Goal: Communication & Community: Share content

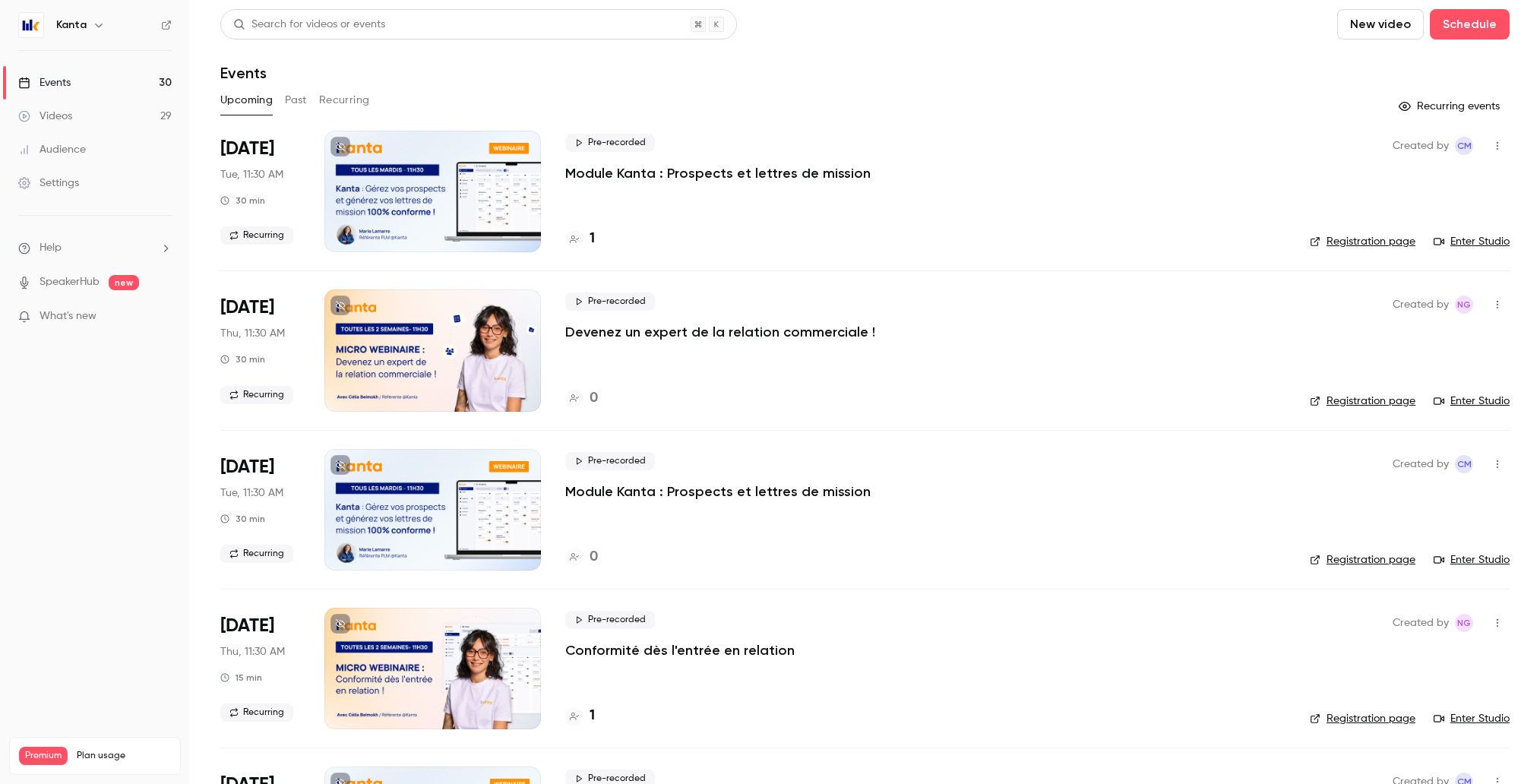
click at [93, 28] on icon "button" at bounding box center [99, 25] width 12 height 12
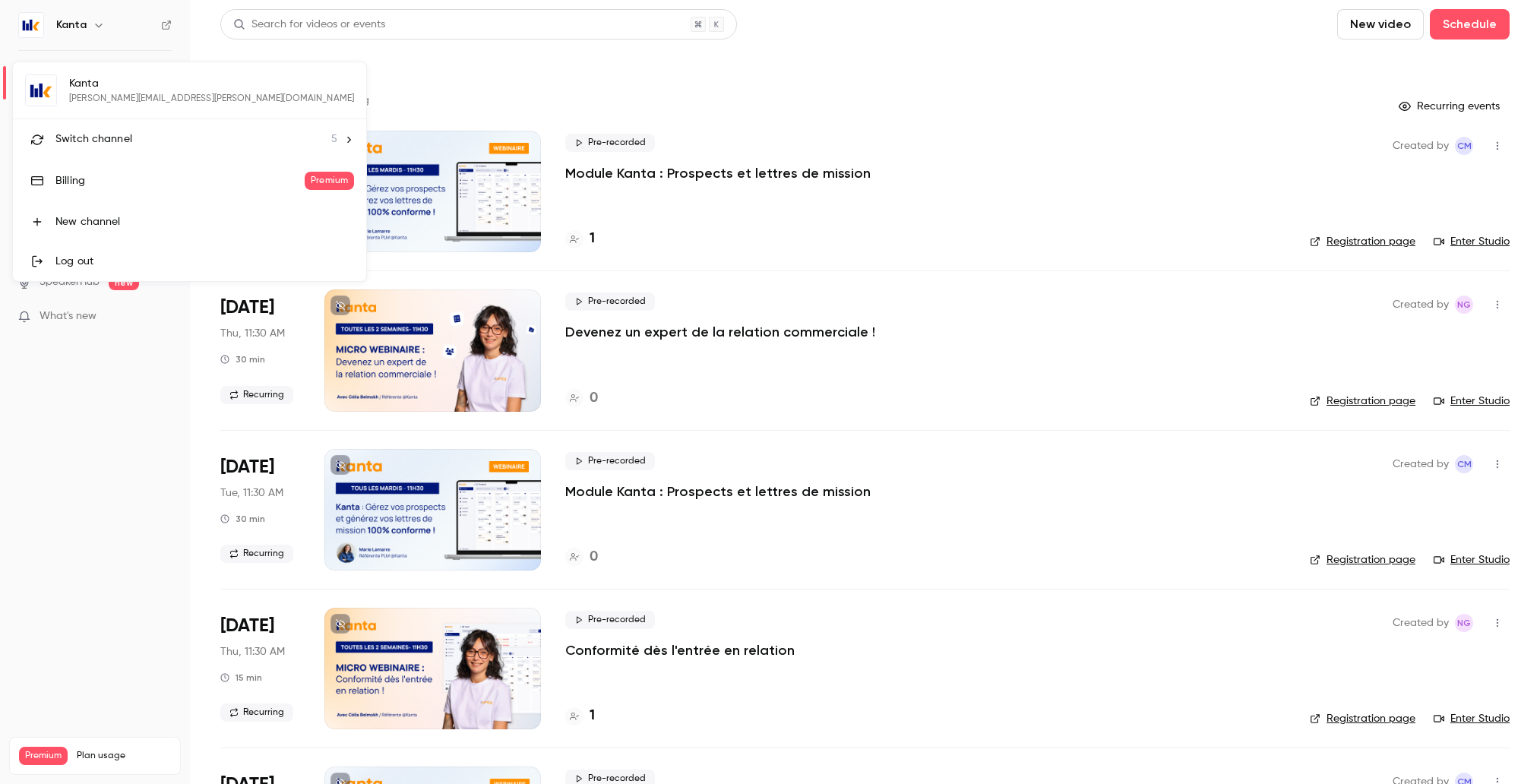
click at [139, 132] on div "Switch channel 5" at bounding box center [196, 139] width 282 height 16
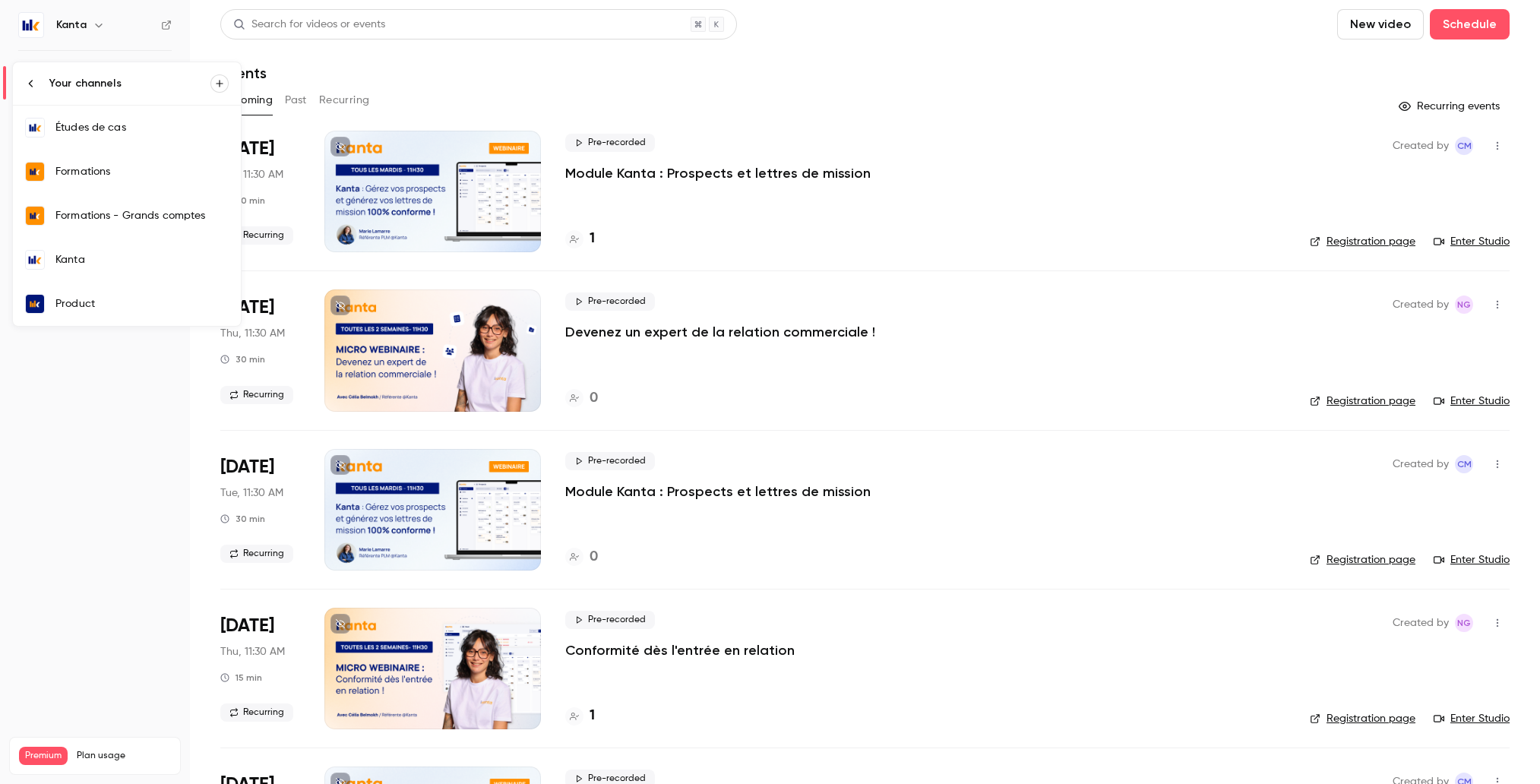
click at [130, 173] on div "Formations" at bounding box center [141, 171] width 173 height 15
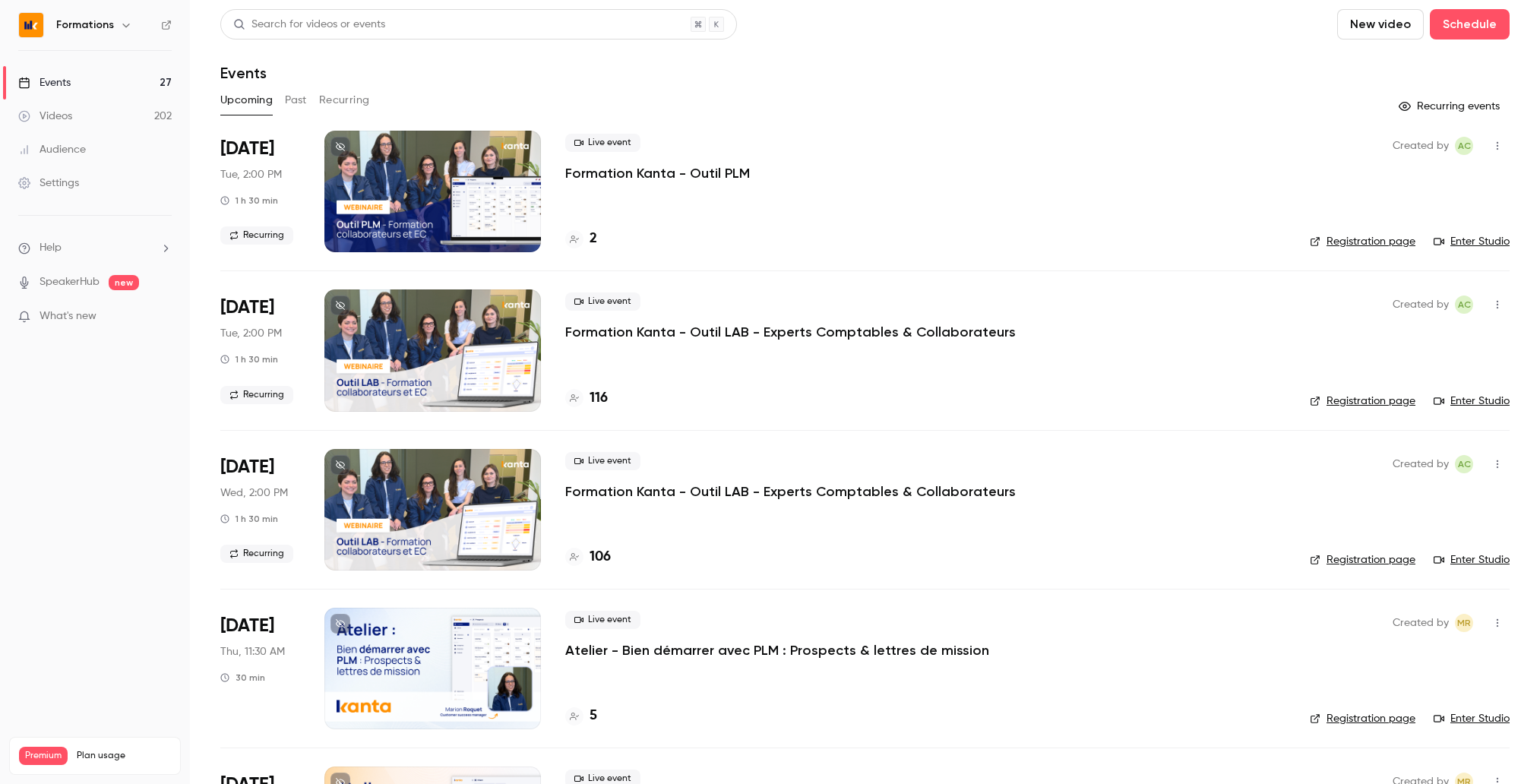
click at [299, 107] on button "Past" at bounding box center [296, 100] width 22 height 25
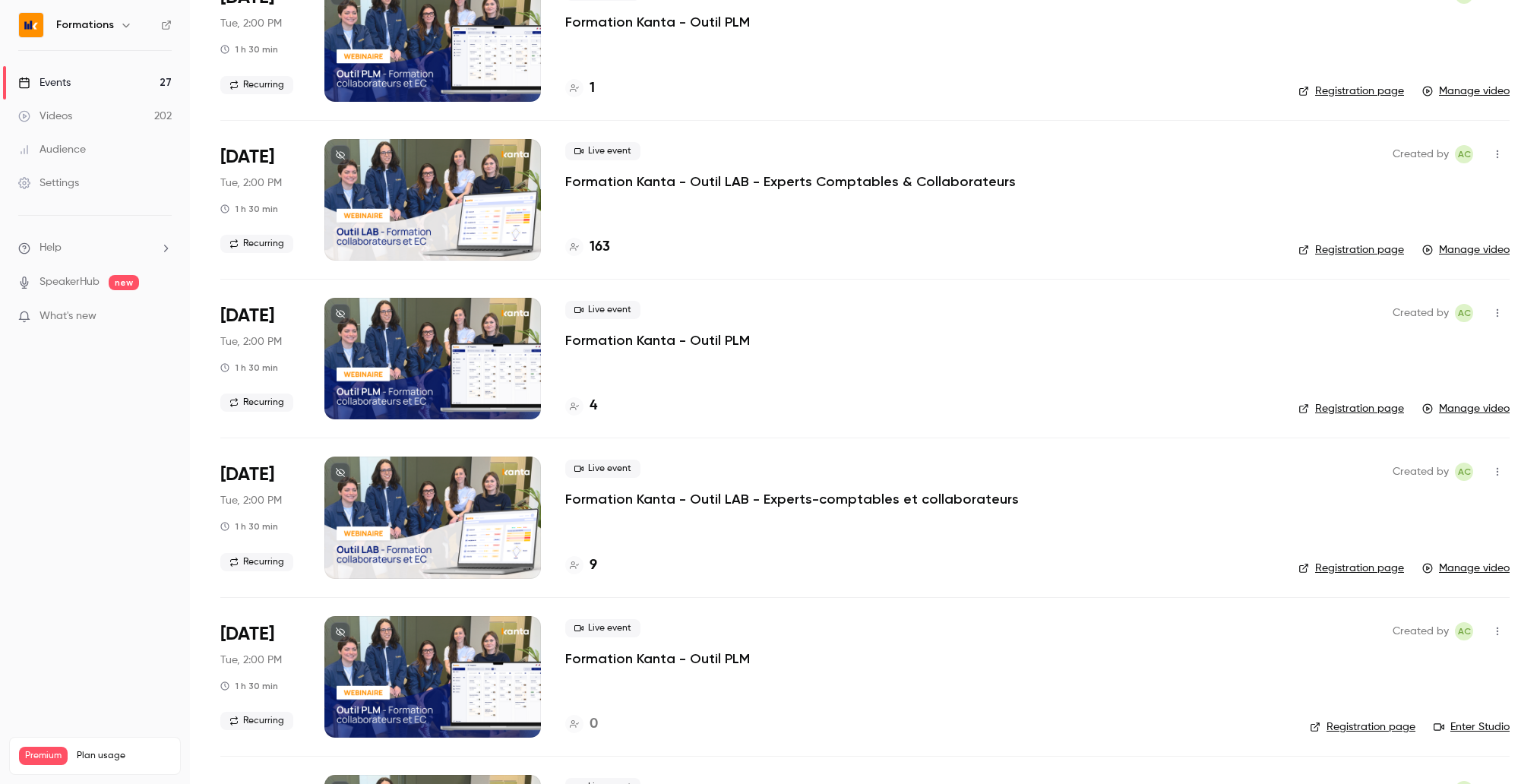
scroll to position [310, 0]
click at [660, 496] on p "Formation Kanta - Outil LAB - Experts-comptables et collaborateurs" at bounding box center [791, 498] width 454 height 18
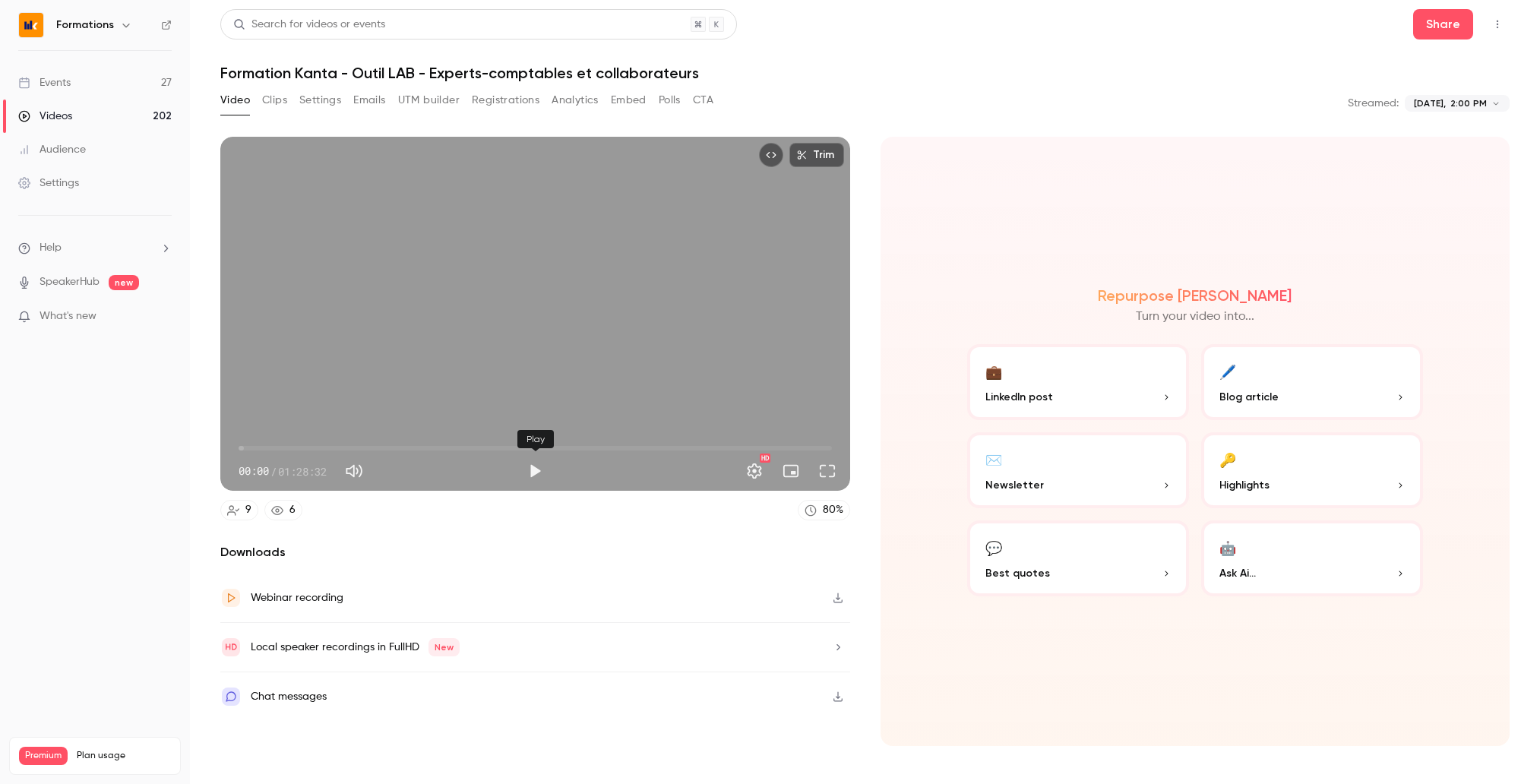
click at [534, 474] on button "Play" at bounding box center [534, 471] width 31 height 31
click at [534, 474] on button "Pause" at bounding box center [534, 471] width 31 height 31
type input "***"
click at [1450, 22] on button "Share" at bounding box center [1443, 24] width 60 height 31
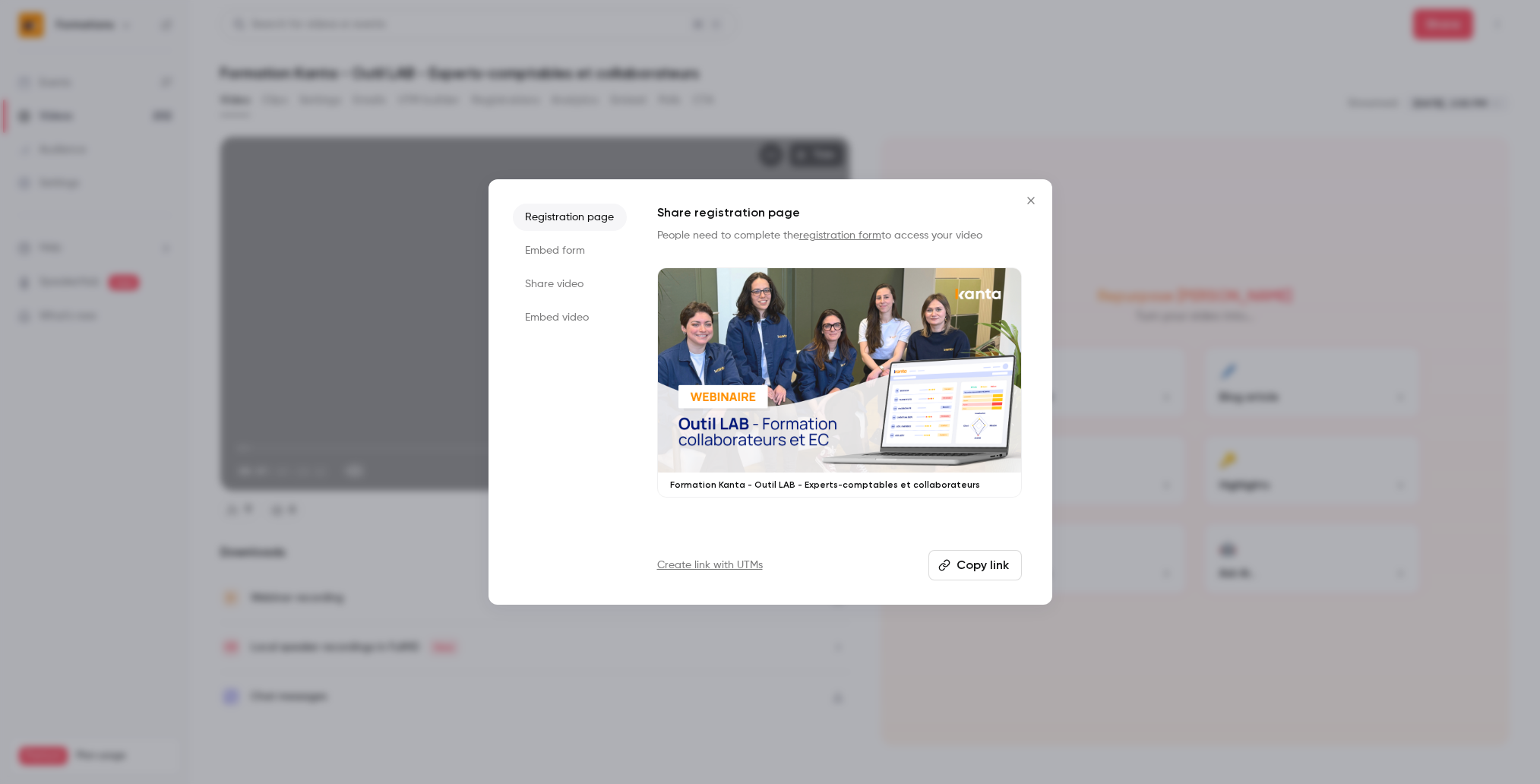
click at [1014, 557] on button "Copy link" at bounding box center [975, 565] width 93 height 31
click at [1030, 199] on icon "Close" at bounding box center [1030, 200] width 7 height 7
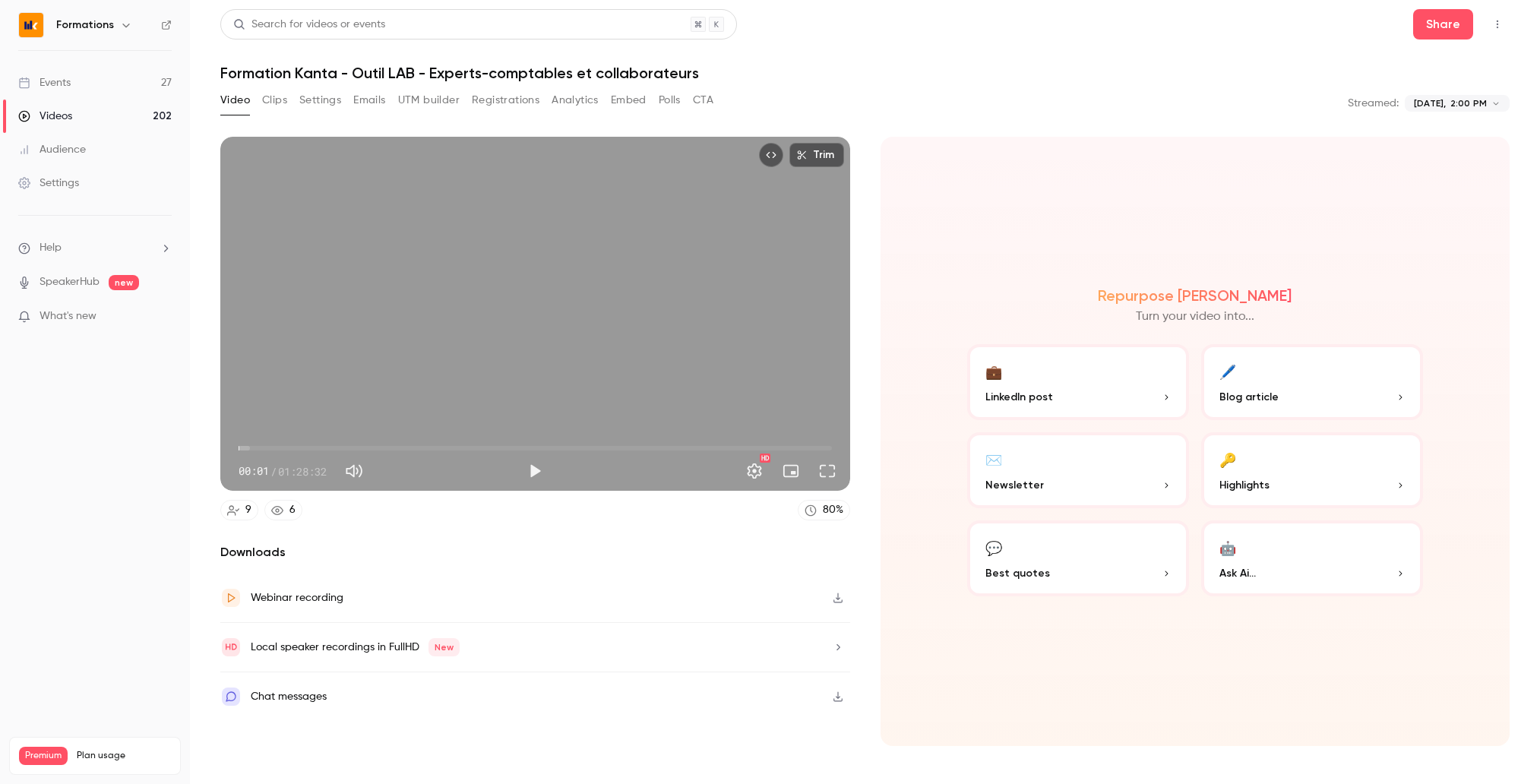
click at [68, 83] on div "Events" at bounding box center [44, 82] width 52 height 15
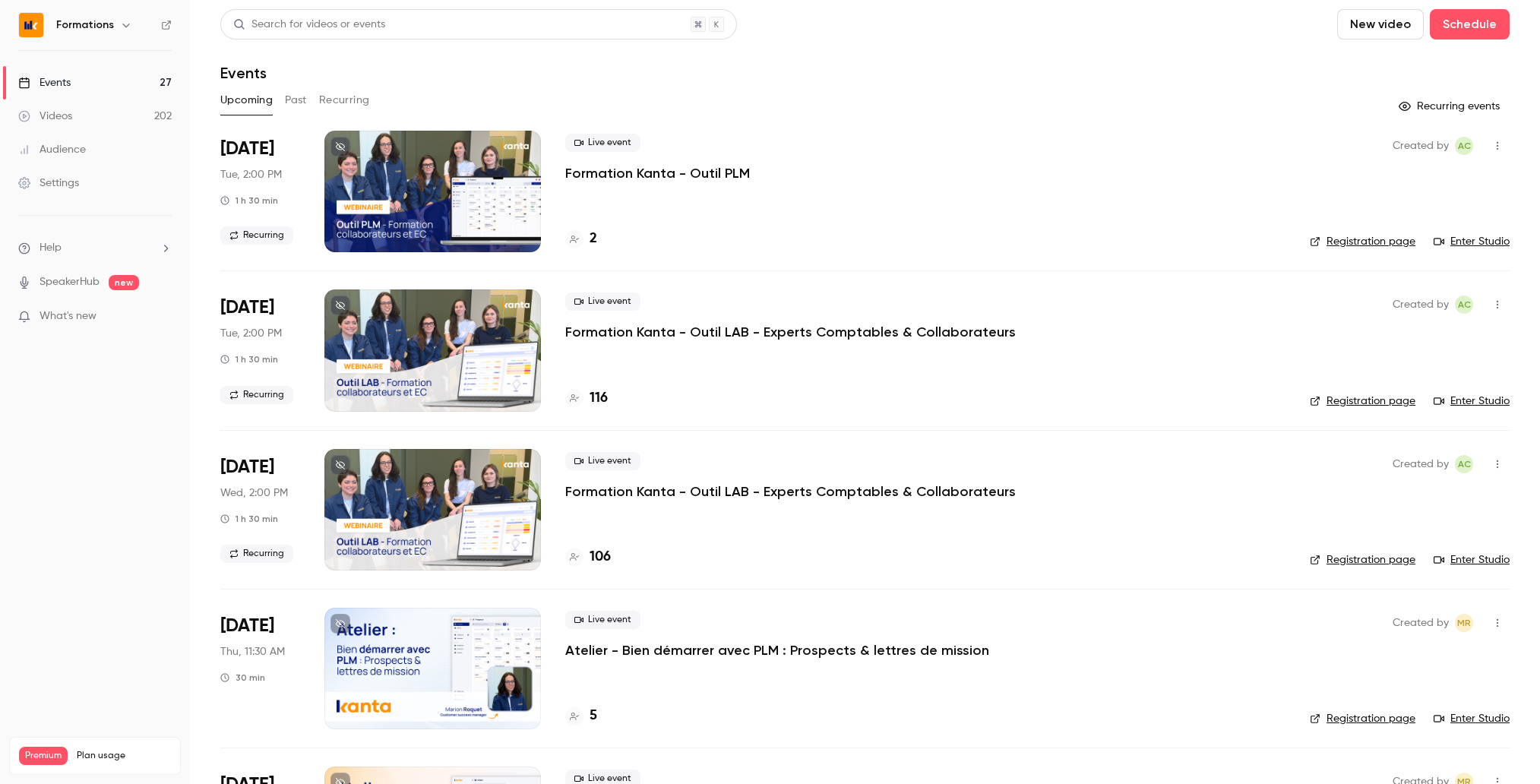
click at [120, 27] on icon "button" at bounding box center [126, 25] width 12 height 12
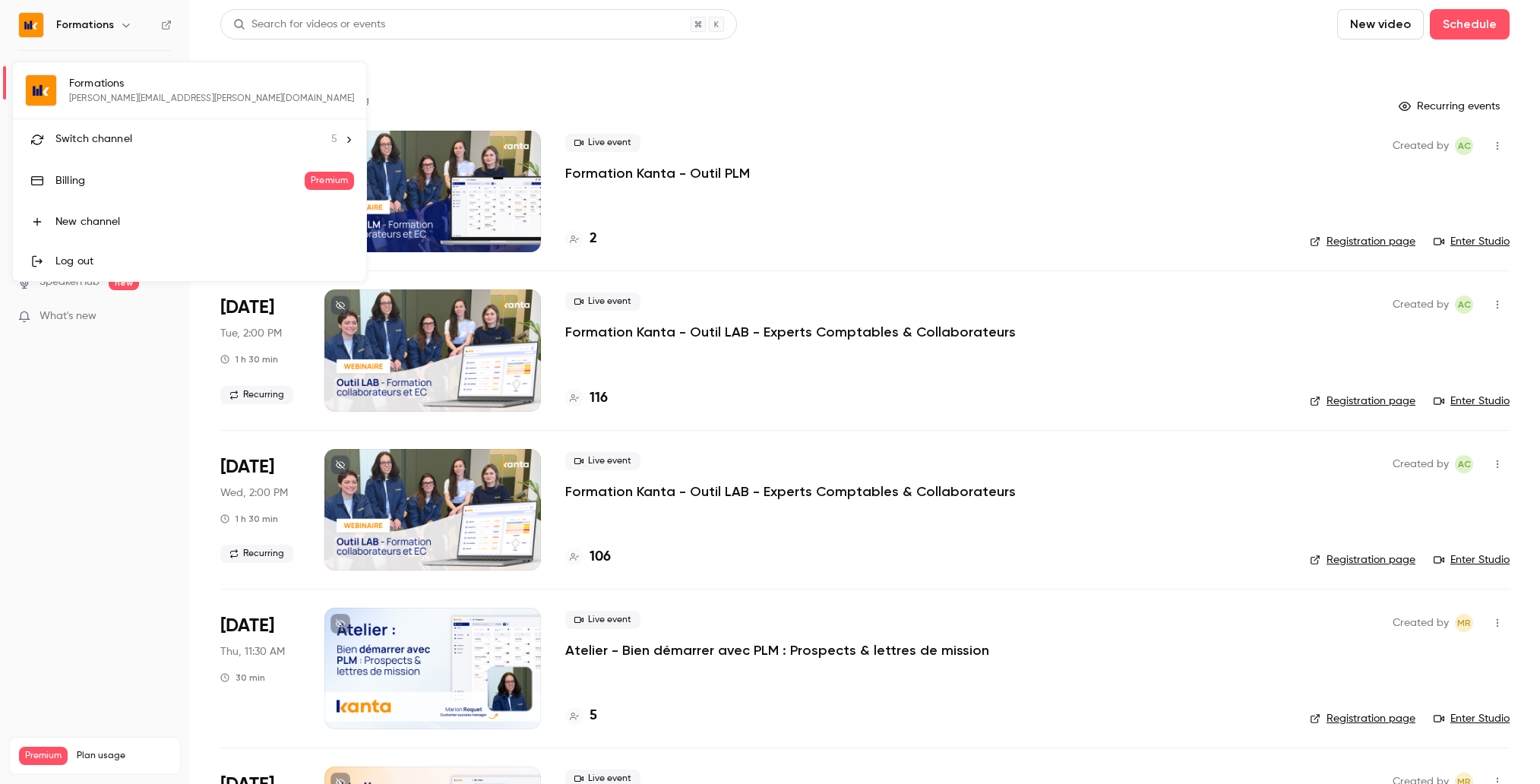
click at [114, 137] on span "Switch channel" at bounding box center [94, 139] width 77 height 16
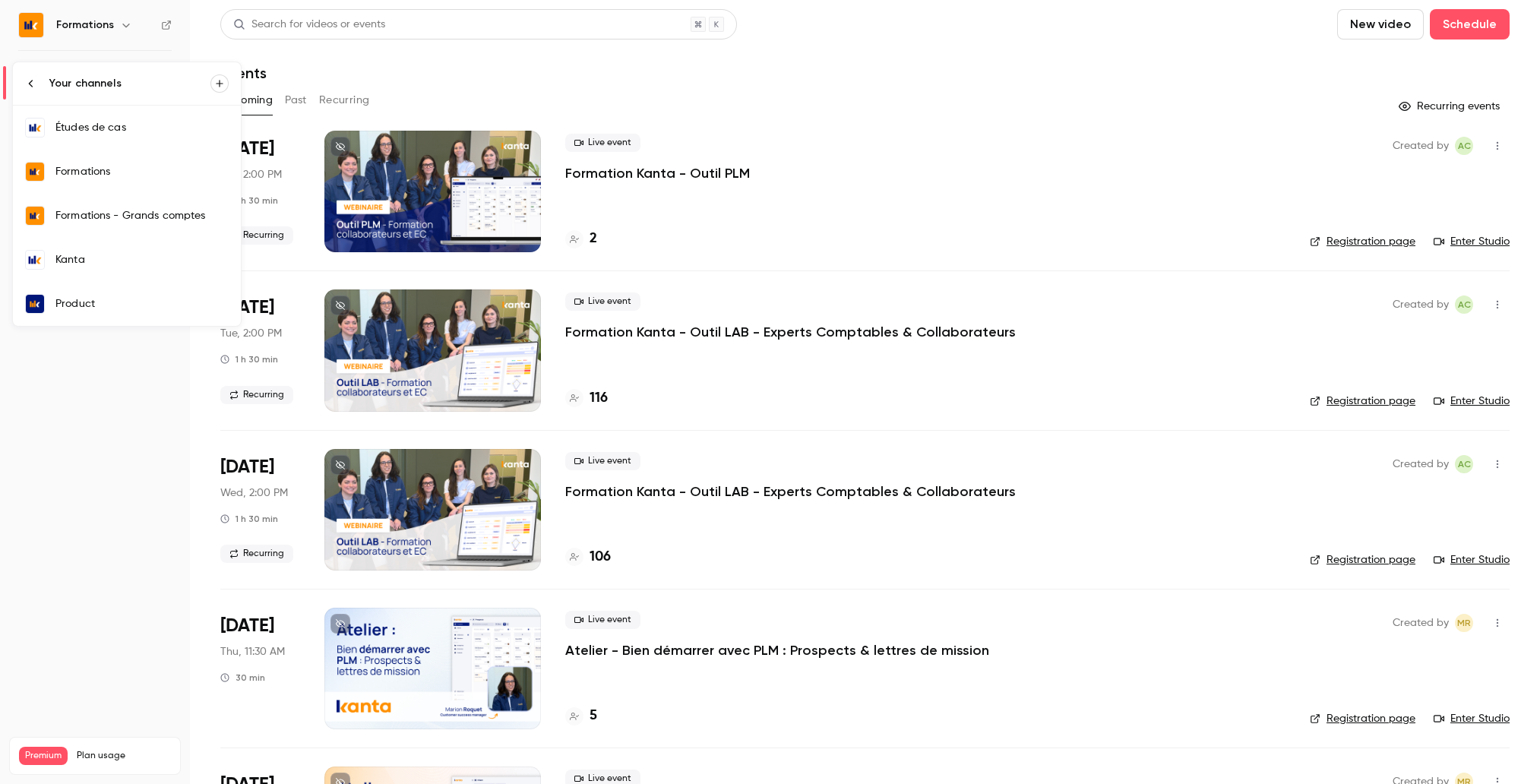
click at [100, 293] on link "Product" at bounding box center [127, 304] width 227 height 44
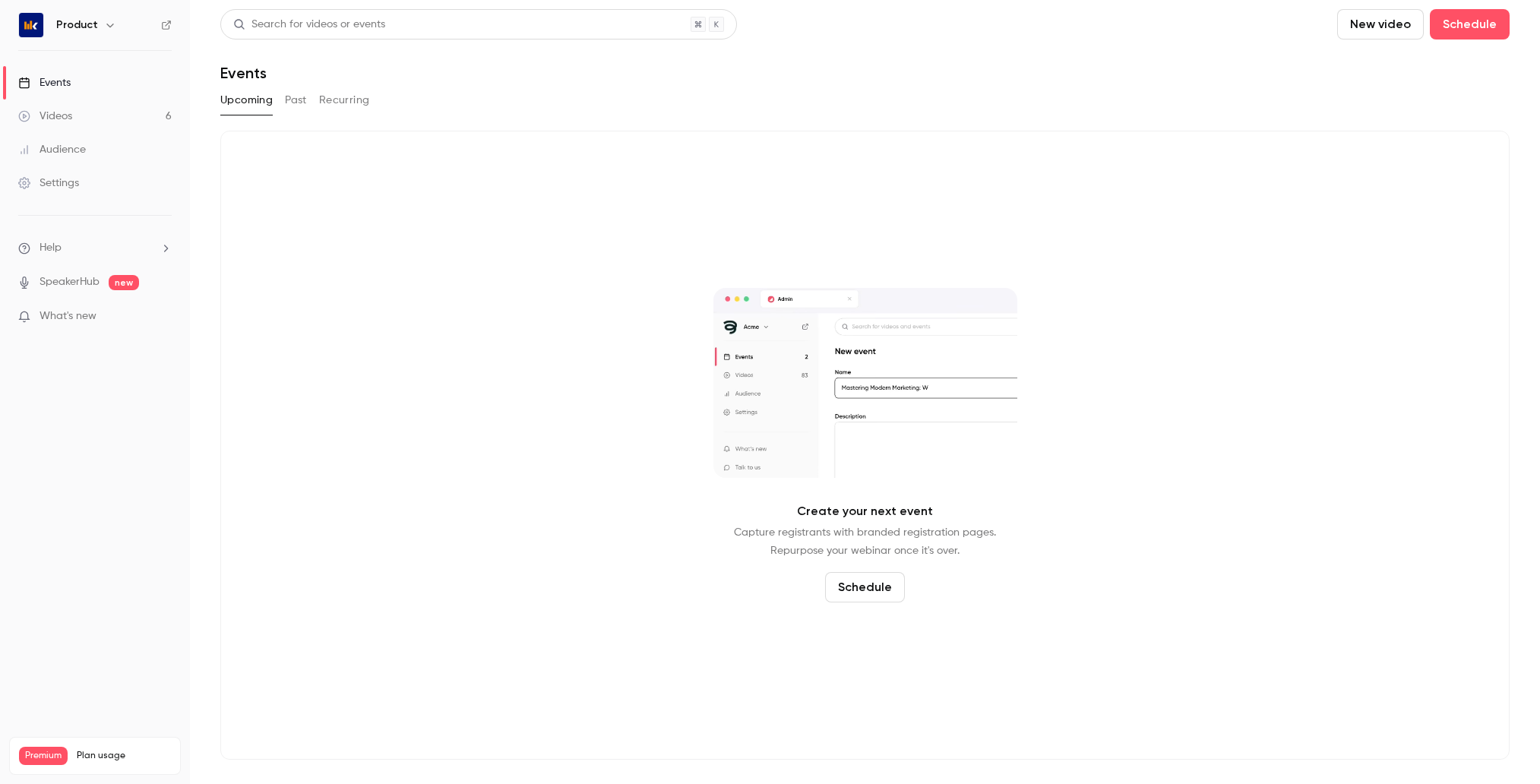
click at [101, 21] on button "button" at bounding box center [110, 25] width 18 height 18
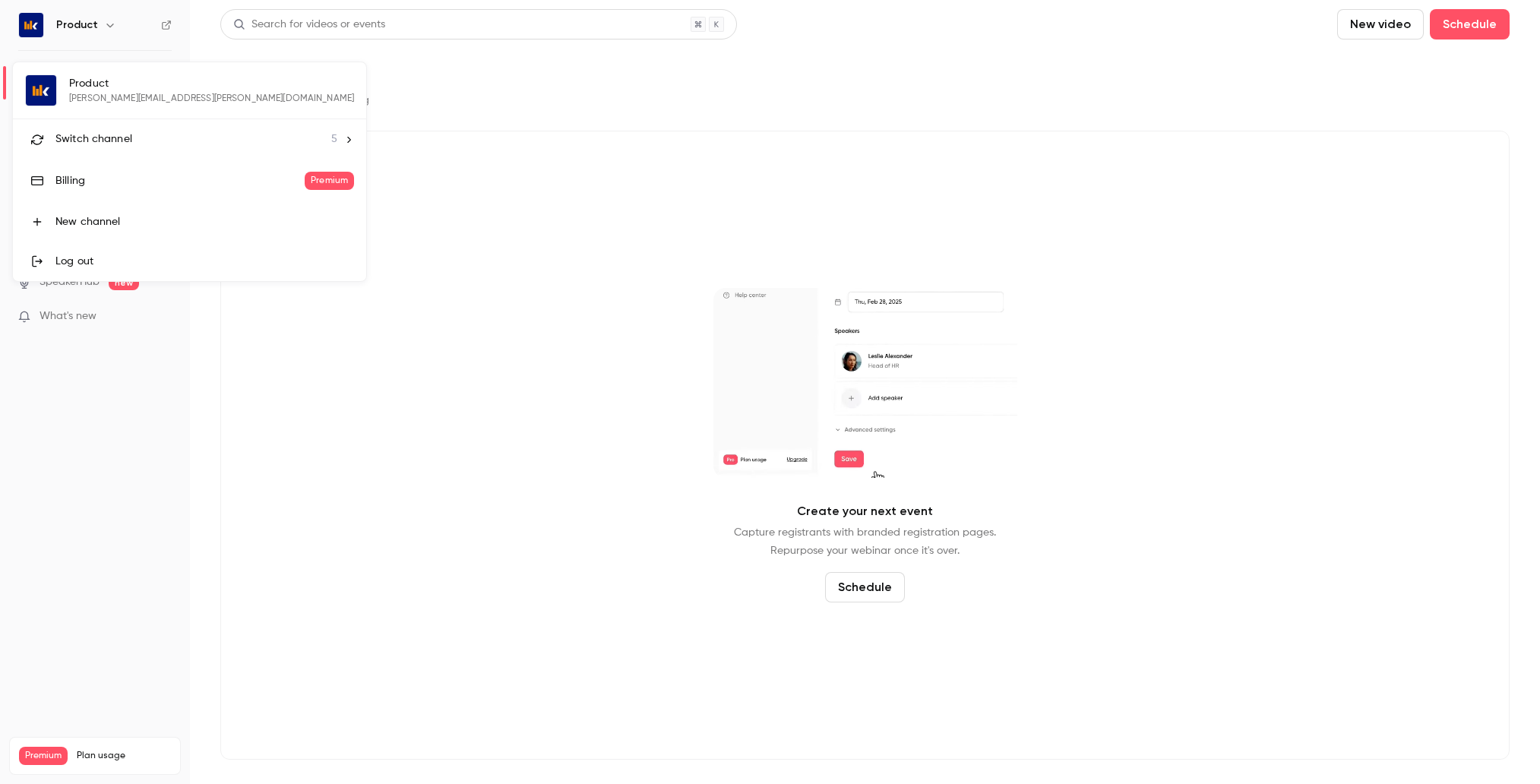
click at [115, 135] on span "Switch channel" at bounding box center [94, 139] width 77 height 16
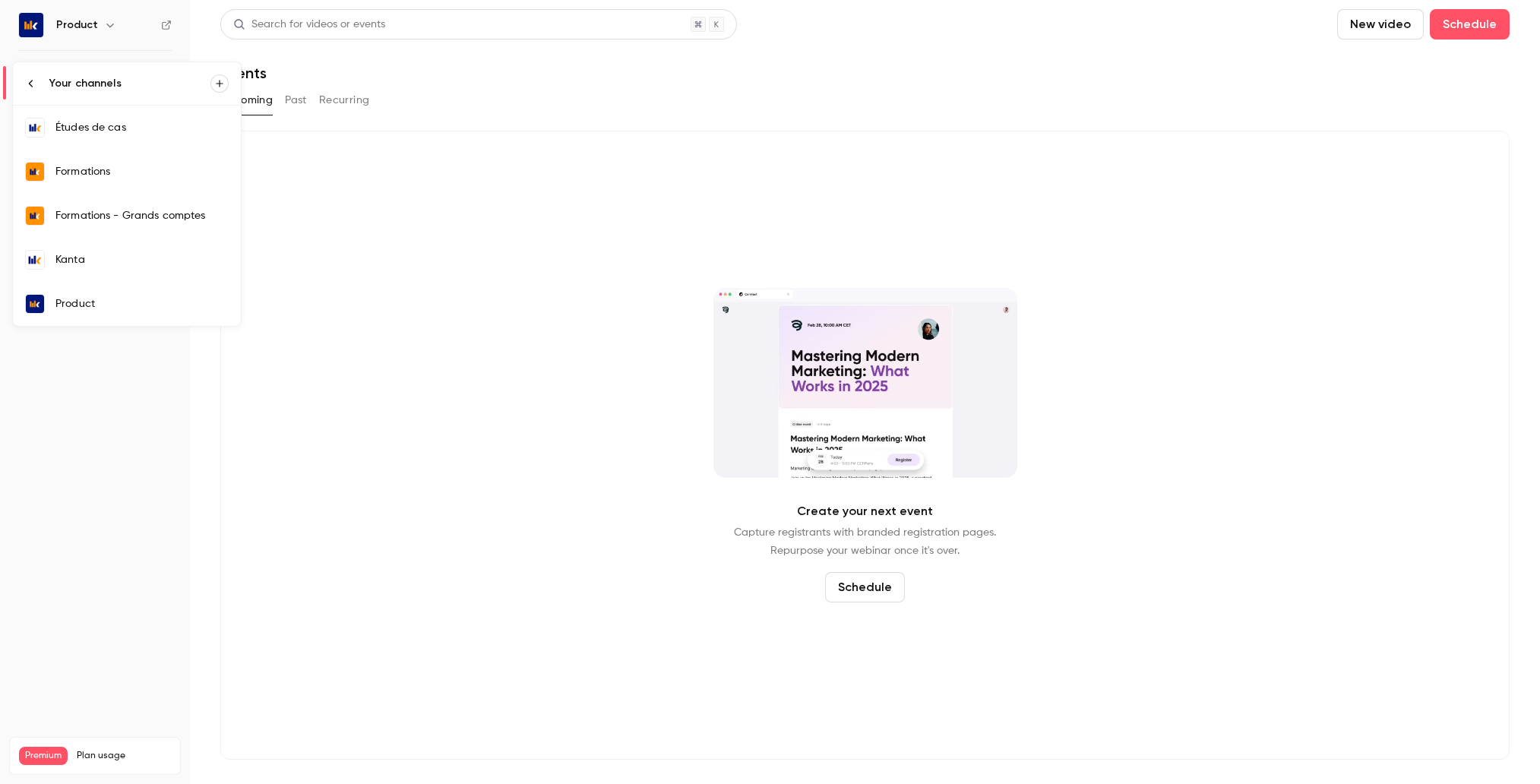
click at [89, 247] on link "Kanta" at bounding box center [127, 259] width 227 height 44
